Goal: Navigation & Orientation: Find specific page/section

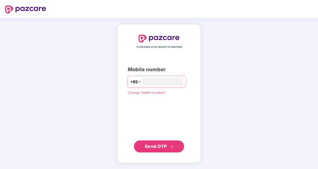
type input "**********"
click at [159, 147] on span "Send OTP" at bounding box center [156, 145] width 22 height 5
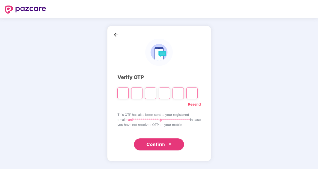
type input "*"
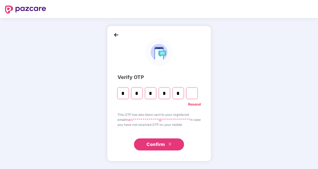
type input "*"
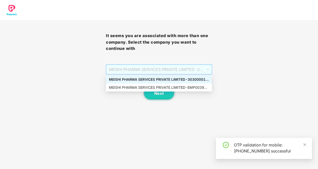
click at [208, 69] on span "MEISHI PHARMA SERVICES PRIVATE LIMITED - 303000013 - ADMIN" at bounding box center [159, 70] width 100 height 10
click at [193, 86] on div "MEISHI PHARMA SERVICES PRIVATE LIMITED - EMP0039 - ADMIN" at bounding box center [159, 88] width 100 height 6
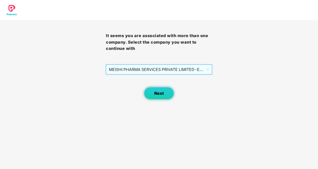
click at [164, 93] on button "Next" at bounding box center [159, 93] width 30 height 13
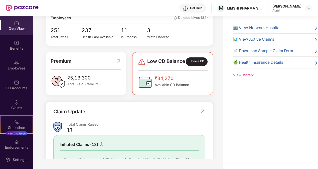
scroll to position [70, 0]
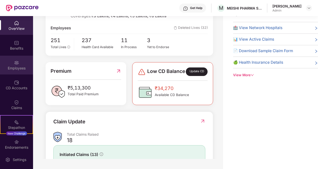
click at [13, 66] on div "Employees" at bounding box center [16, 68] width 33 height 5
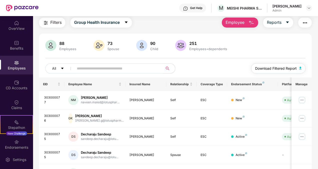
click at [301, 67] on img "button" at bounding box center [300, 68] width 3 height 3
